Goal: Check status: Check status

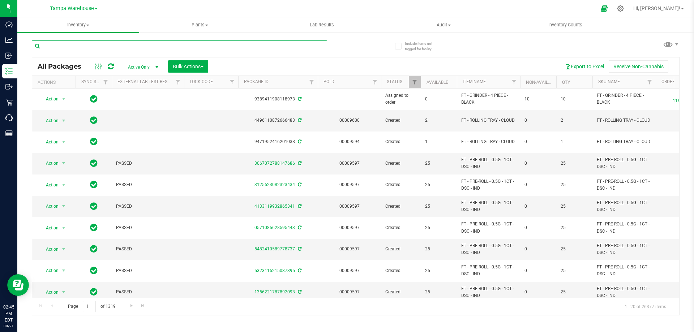
click at [66, 48] on input "text" at bounding box center [179, 45] width 295 height 11
paste input "0274390580239988"
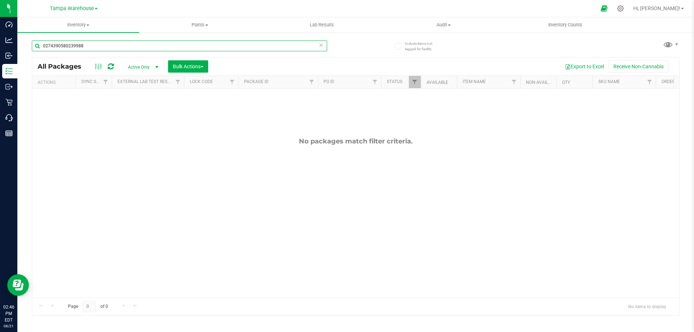
type input "0274390580239988"
click at [140, 65] on span "Active Only" at bounding box center [142, 67] width 40 height 10
click at [129, 111] on li "All" at bounding box center [141, 110] width 39 height 11
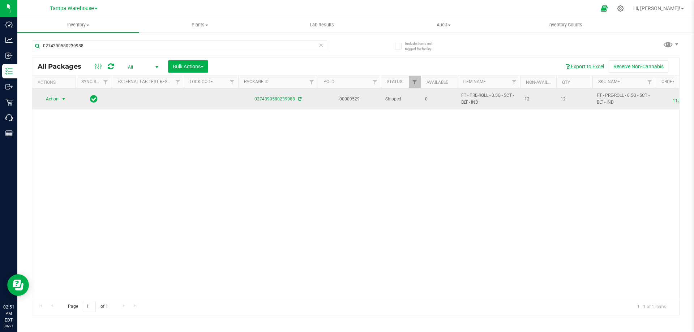
click at [52, 99] on span "Action" at bounding box center [49, 99] width 20 height 10
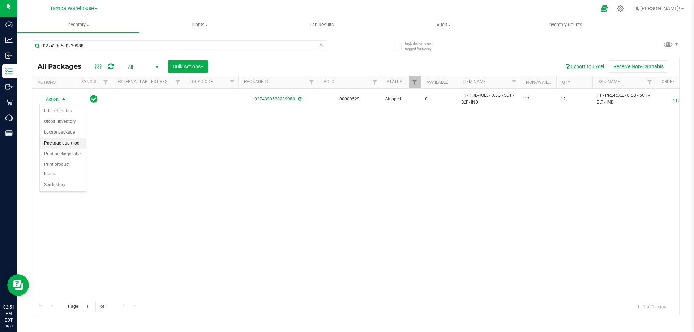
click at [54, 142] on li "Package audit log" at bounding box center [63, 143] width 46 height 11
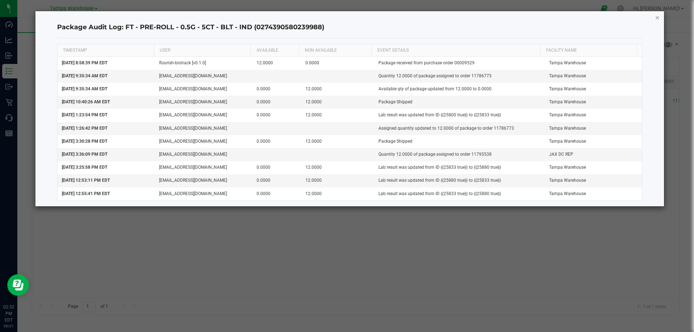
click at [657, 15] on icon "button" at bounding box center [657, 17] width 5 height 9
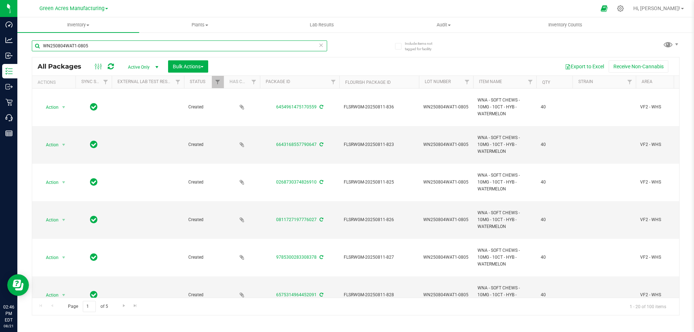
drag, startPoint x: 103, startPoint y: 45, endPoint x: 31, endPoint y: 47, distance: 72.7
click at [31, 47] on div "Include items not tagged for facility WN250804WAT1-0805 All Packages Active Onl…" at bounding box center [355, 142] width 676 height 220
paste input "0274390580239988"
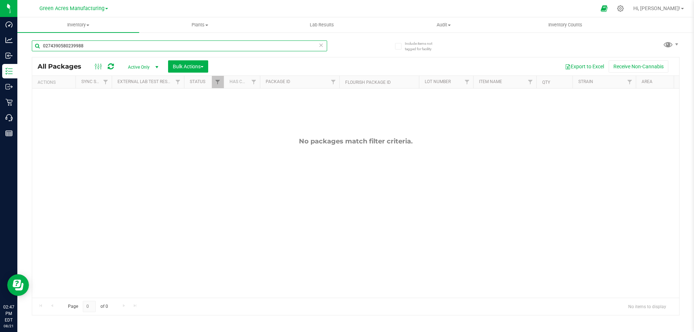
type input "0274390580239988"
click at [72, 5] on span "Green Acres Manufacturing" at bounding box center [71, 8] width 65 height 7
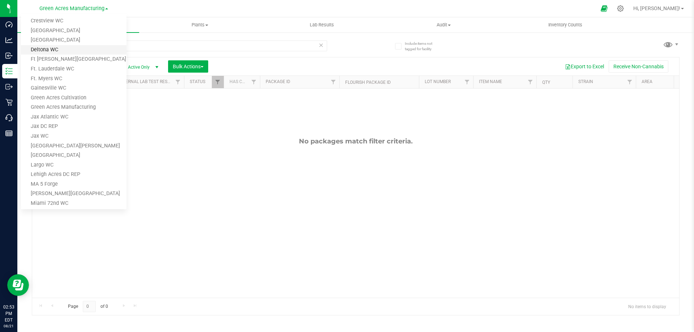
scroll to position [72, 0]
click at [53, 124] on link "Jax DC REP" at bounding box center [73, 126] width 105 height 10
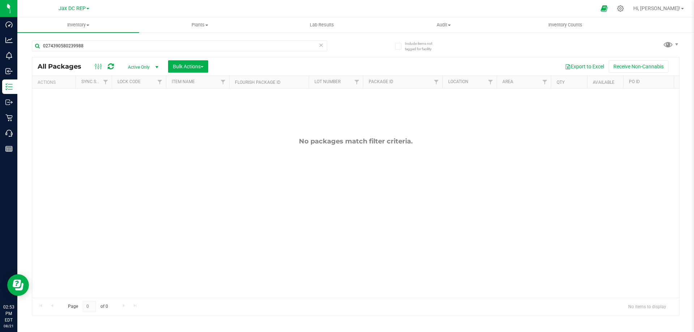
click at [134, 68] on span "Active Only" at bounding box center [142, 67] width 40 height 10
click at [142, 64] on span "Active Only" at bounding box center [142, 67] width 40 height 10
click at [130, 107] on li "All" at bounding box center [141, 110] width 39 height 11
